Goal: Information Seeking & Learning: Learn about a topic

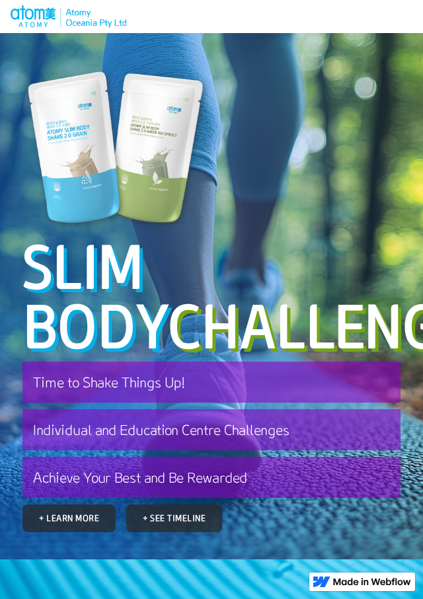
click at [268, 117] on div "Slim body Challenge September 2025 Time to Shake Things Up! Individual and Educ…" at bounding box center [211, 295] width 391 height 473
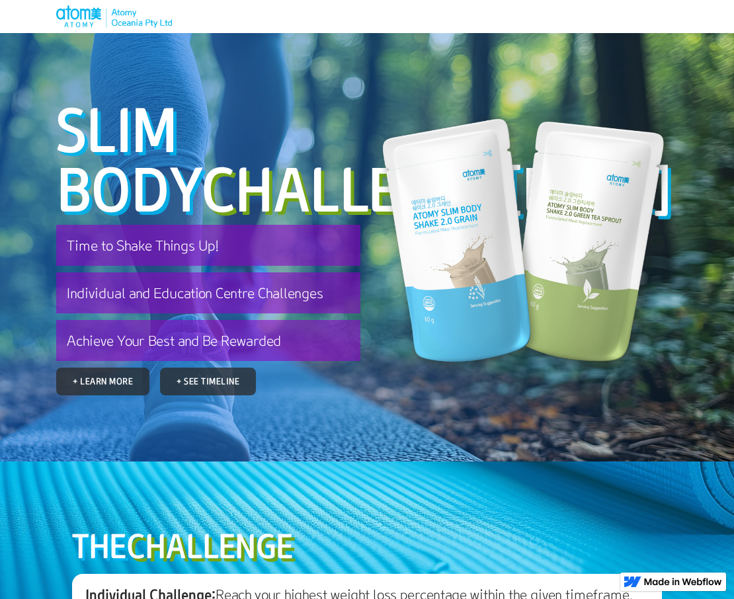
click at [289, 15] on div at bounding box center [366, 16] width 621 height 33
drag, startPoint x: 704, startPoint y: 7, endPoint x: 377, endPoint y: 59, distance: 330.7
click at [377, 61] on section "Slim body Challenge September 2025 Time to Shake Things Up! Individual and Educ…" at bounding box center [367, 247] width 734 height 428
